Goal: Task Accomplishment & Management: Manage account settings

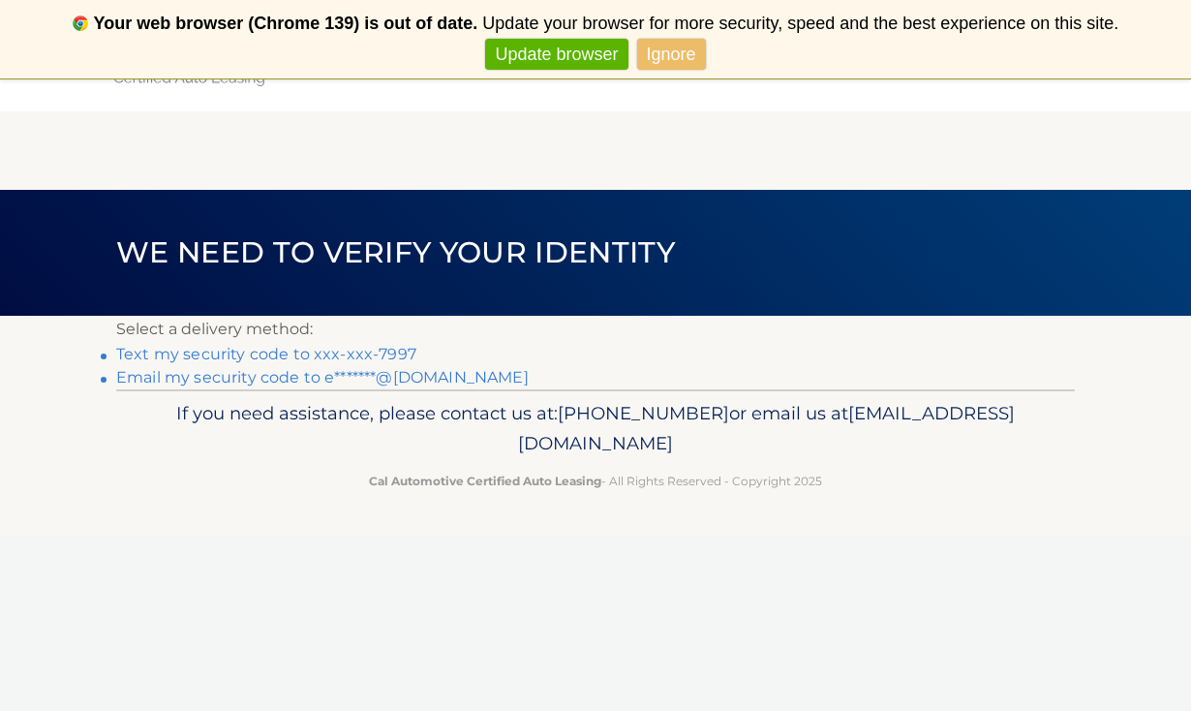
click at [403, 356] on link "Text my security code to xxx-xxx-7997" at bounding box center [266, 354] width 300 height 18
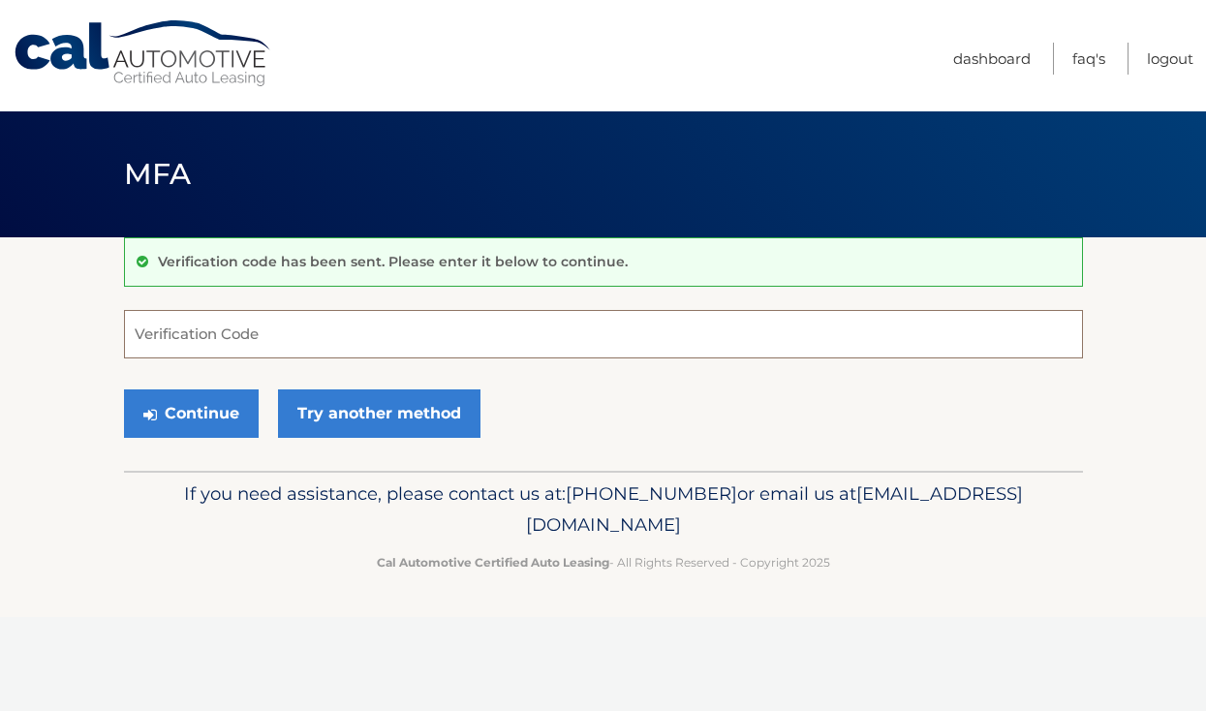
click at [357, 332] on input "Verification Code" at bounding box center [603, 334] width 959 height 48
type input "545042"
click at [219, 419] on button "Continue" at bounding box center [191, 413] width 135 height 48
